Goal: Task Accomplishment & Management: Use online tool/utility

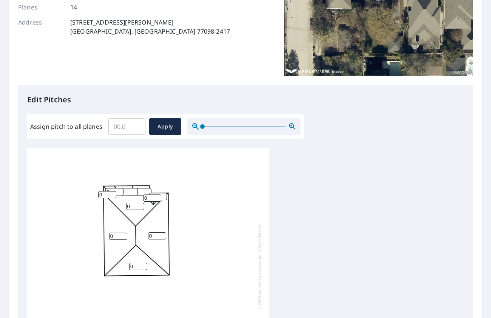
scroll to position [118, 0]
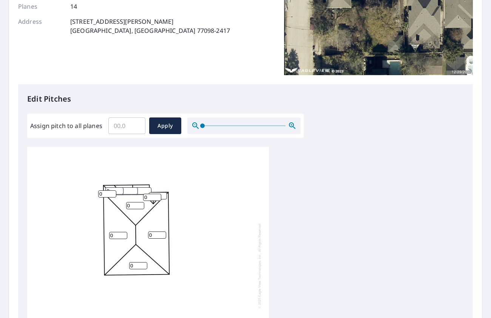
click at [133, 206] on input "0" at bounding box center [135, 205] width 18 height 7
type input "7"
click at [158, 235] on input "0" at bounding box center [157, 234] width 18 height 7
type input "7"
click at [139, 266] on input "0" at bounding box center [138, 265] width 18 height 7
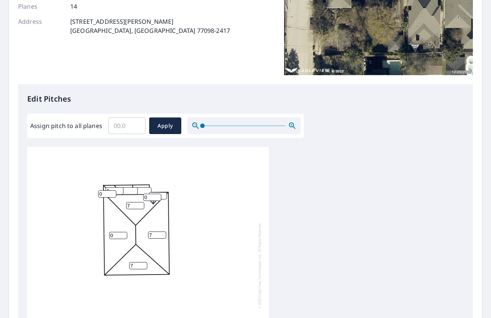
type input "7"
click at [114, 233] on input "0" at bounding box center [118, 235] width 18 height 7
type input "7"
click at [108, 192] on input "0" at bounding box center [107, 193] width 18 height 7
click at [152, 198] on input "0" at bounding box center [152, 197] width 18 height 7
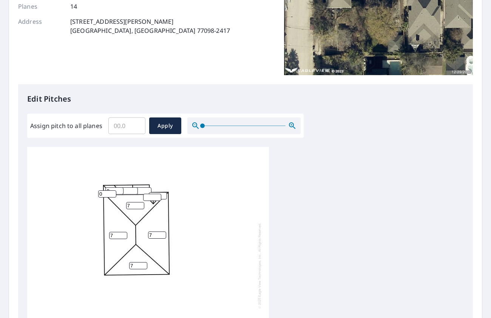
type input "5"
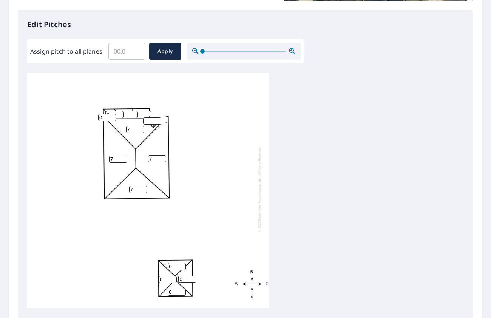
scroll to position [8, 0]
type input "4"
type input "5"
click at [162, 116] on input "0" at bounding box center [158, 119] width 18 height 7
type input "05"
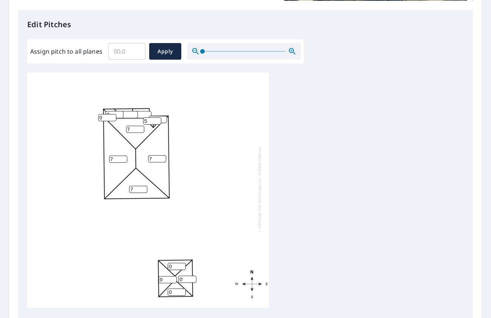
click at [104, 114] on input "0" at bounding box center [107, 117] width 18 height 7
type input "5"
click at [115, 111] on input "0" at bounding box center [114, 114] width 18 height 7
type input "5"
click at [129, 111] on input "0" at bounding box center [129, 114] width 18 height 7
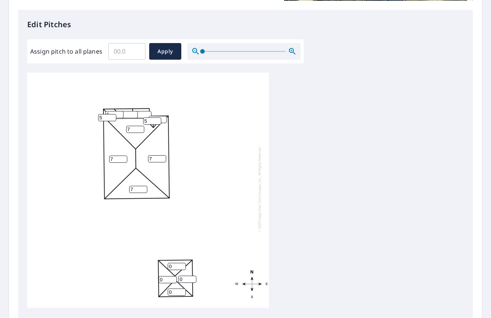
type input "5"
click at [144, 111] on input "0" at bounding box center [142, 114] width 18 height 7
type input "5"
click at [172, 263] on input "0" at bounding box center [177, 266] width 18 height 7
type input "5"
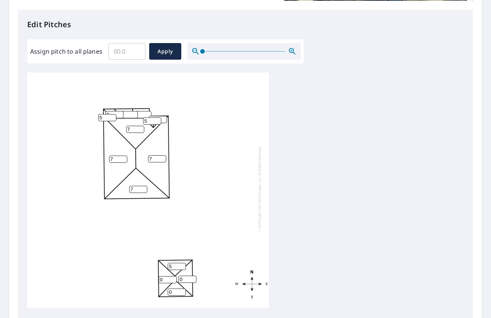
click at [183, 275] on input "0" at bounding box center [187, 278] width 18 height 7
type input "5"
type input "1"
click at [179, 288] on input "1" at bounding box center [177, 291] width 18 height 7
type input "5"
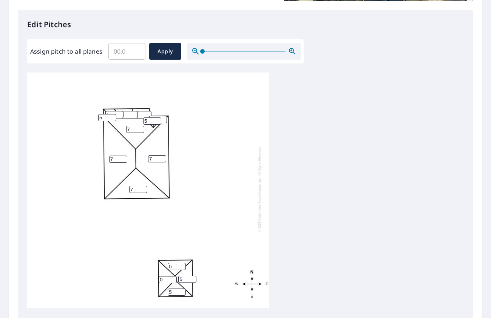
click at [167, 276] on input "0" at bounding box center [167, 279] width 18 height 7
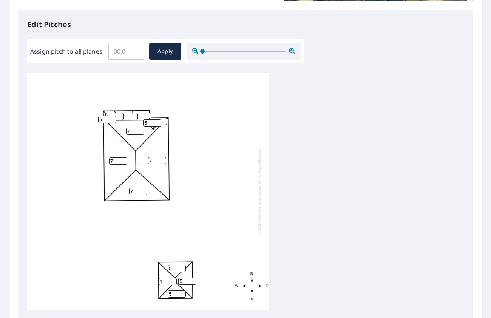
type input "0"
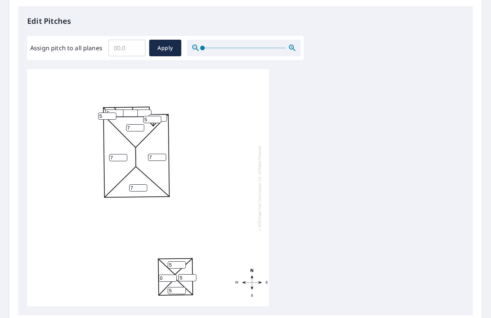
scroll to position [279, 0]
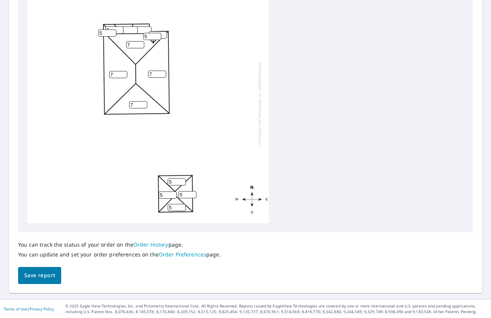
type input "5"
click at [127, 30] on input "5" at bounding box center [129, 29] width 18 height 7
type input "5"
type input "6"
click at [145, 28] on input "6" at bounding box center [142, 29] width 18 height 7
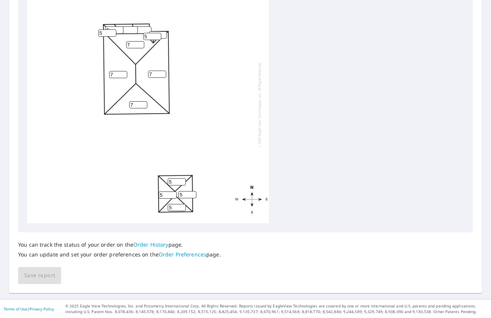
type input "5"
click at [160, 33] on input "5" at bounding box center [152, 36] width 18 height 7
type input "6"
click at [162, 34] on input "6" at bounding box center [158, 34] width 18 height 7
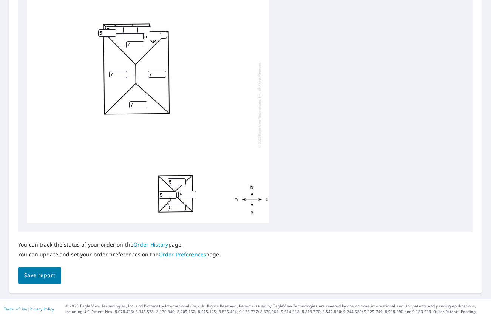
type input "5"
type input "6"
click at [117, 28] on input "6" at bounding box center [114, 29] width 18 height 7
type input "5"
click at [129, 29] on input "5" at bounding box center [129, 29] width 18 height 7
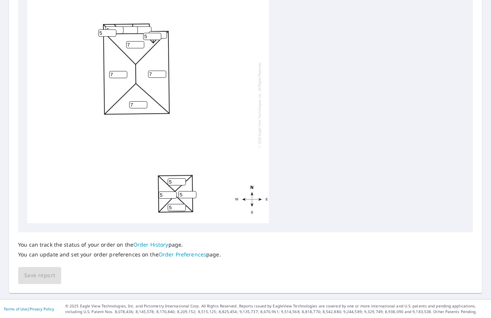
type input "5"
click at [142, 31] on input "5" at bounding box center [142, 29] width 18 height 7
type input "5"
click at [42, 273] on span "Save report" at bounding box center [39, 275] width 31 height 9
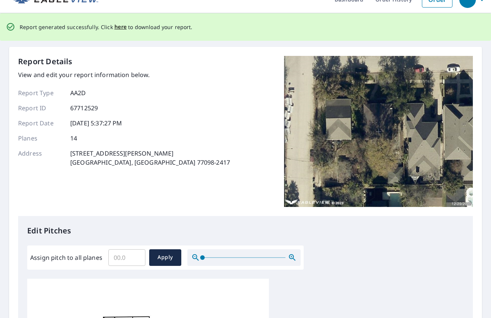
scroll to position [0, 0]
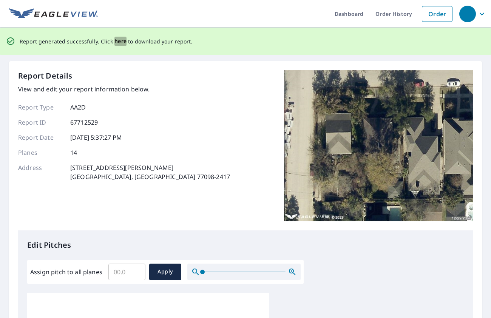
click at [117, 41] on span "here" at bounding box center [120, 41] width 12 height 9
